Goal: Find specific page/section: Find specific page/section

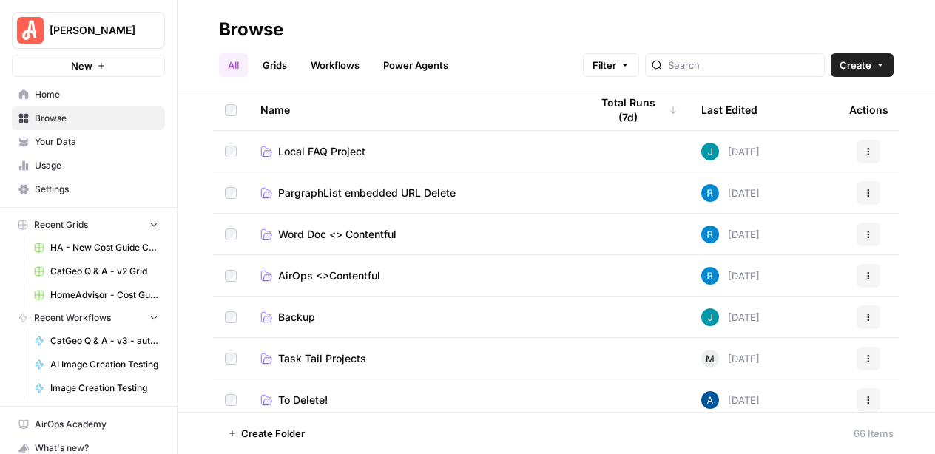
click at [342, 60] on link "Workflows" at bounding box center [335, 65] width 67 height 24
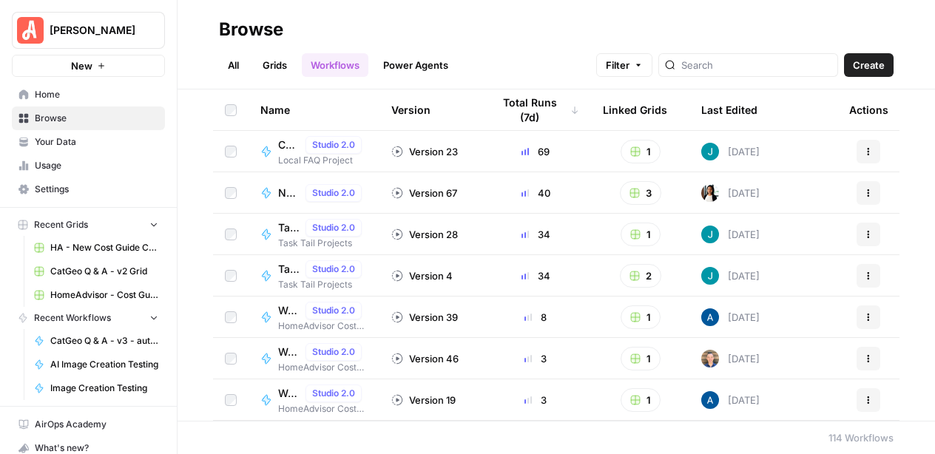
click at [286, 64] on link "Grids" at bounding box center [275, 65] width 42 height 24
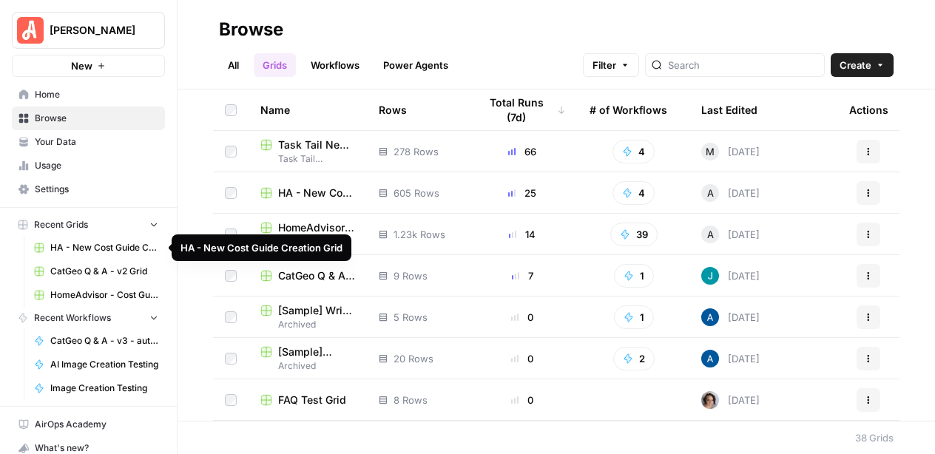
scroll to position [36, 0]
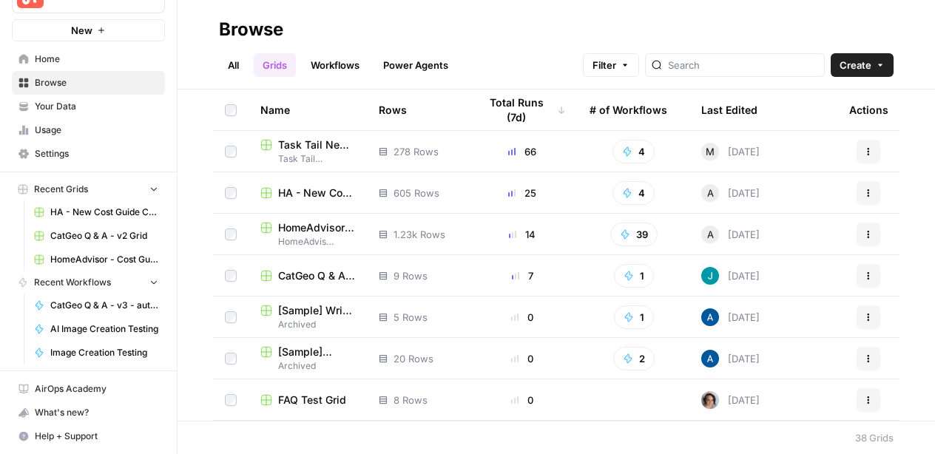
click at [84, 213] on span "HA - New Cost Guide Creation Grid" at bounding box center [104, 212] width 108 height 13
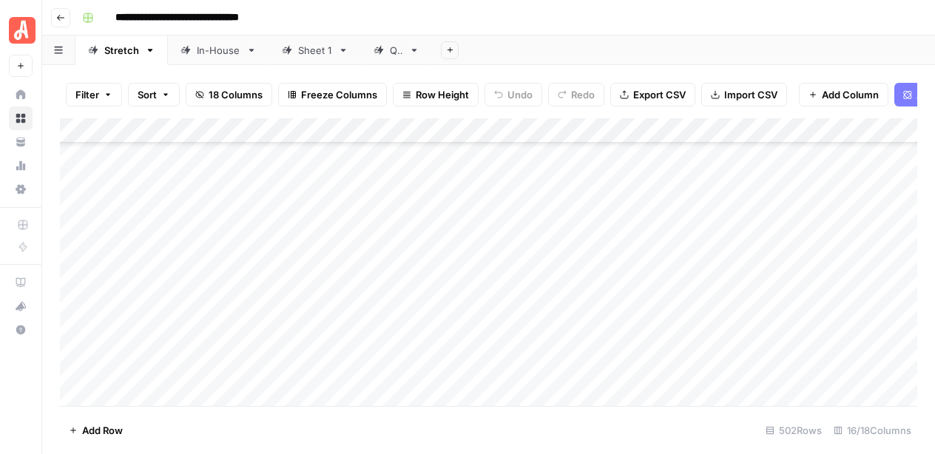
scroll to position [613, 0]
